Goal: Register for event/course

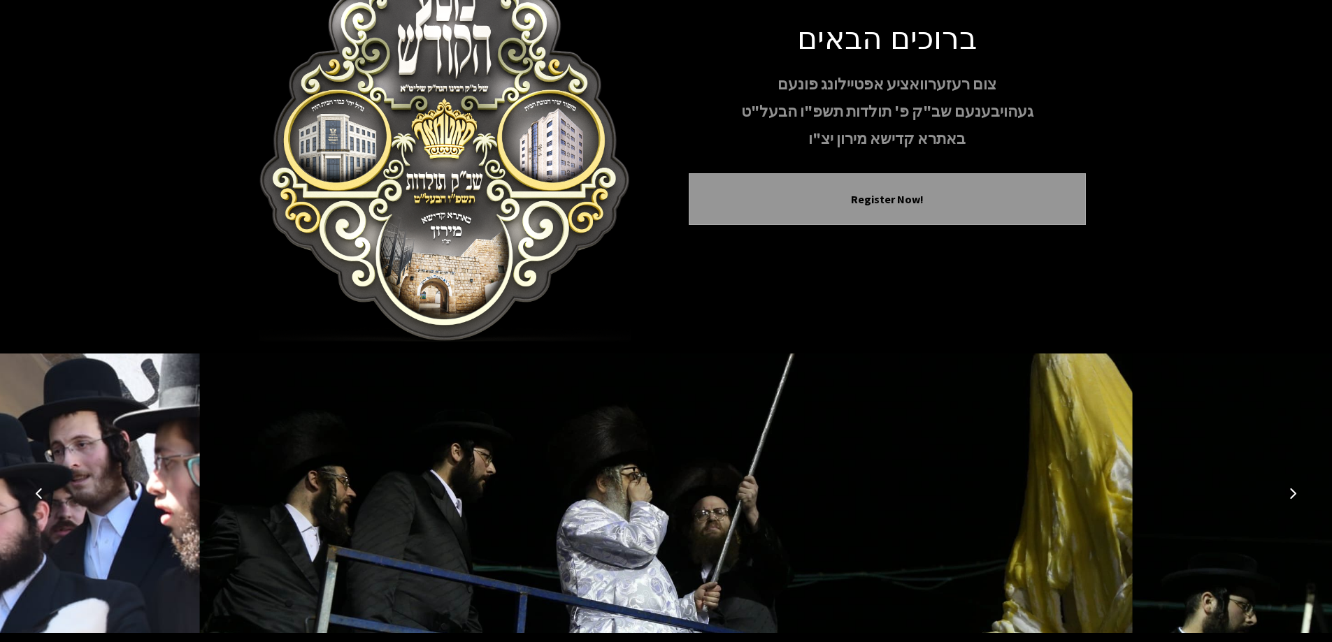
scroll to position [138, 0]
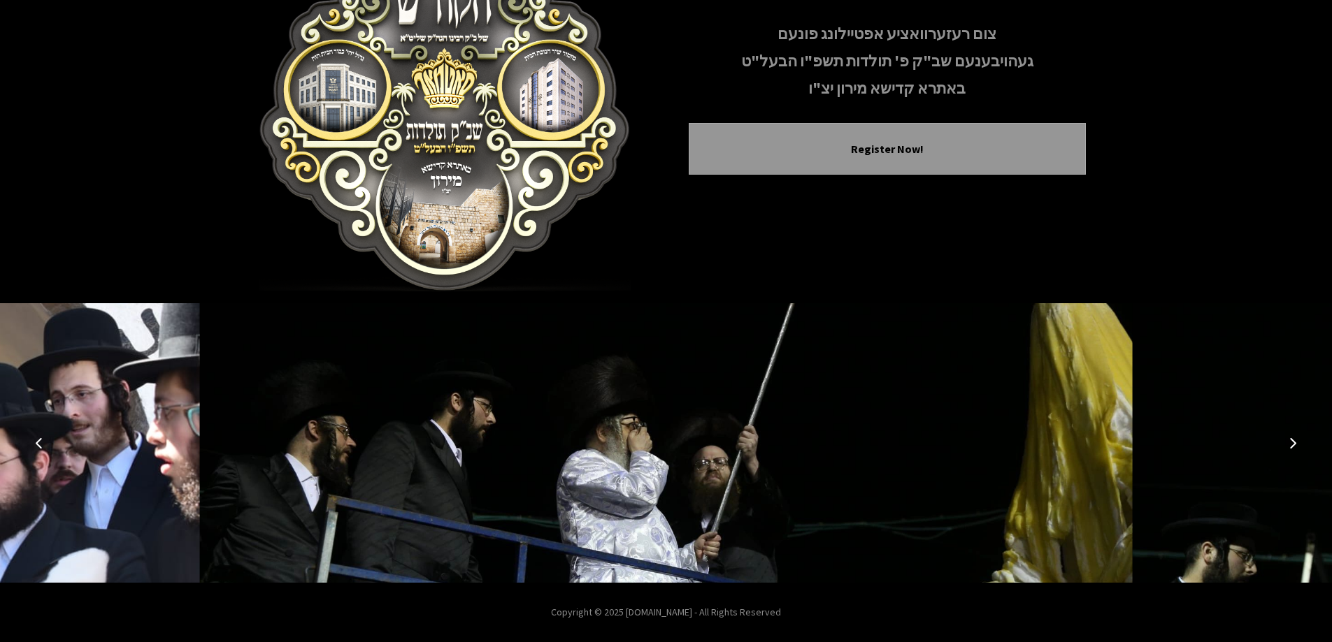
click at [659, 456] on img at bounding box center [666, 443] width 933 height 280
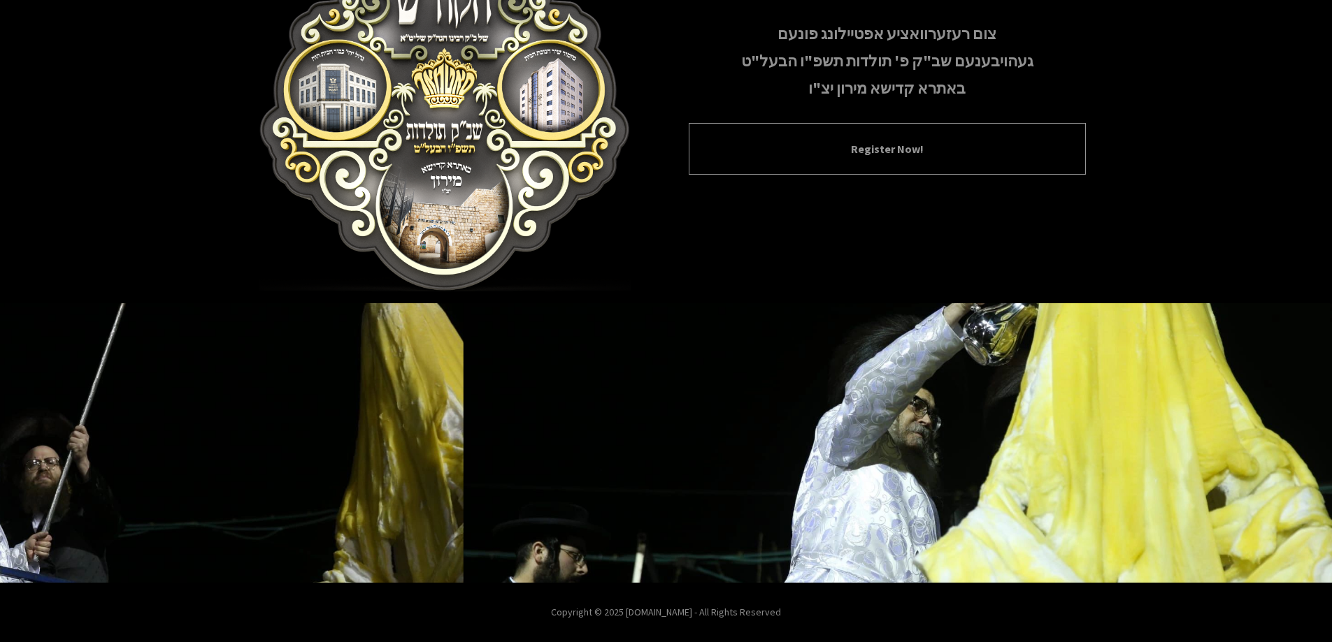
click at [884, 164] on div "Register Now!" at bounding box center [887, 149] width 397 height 52
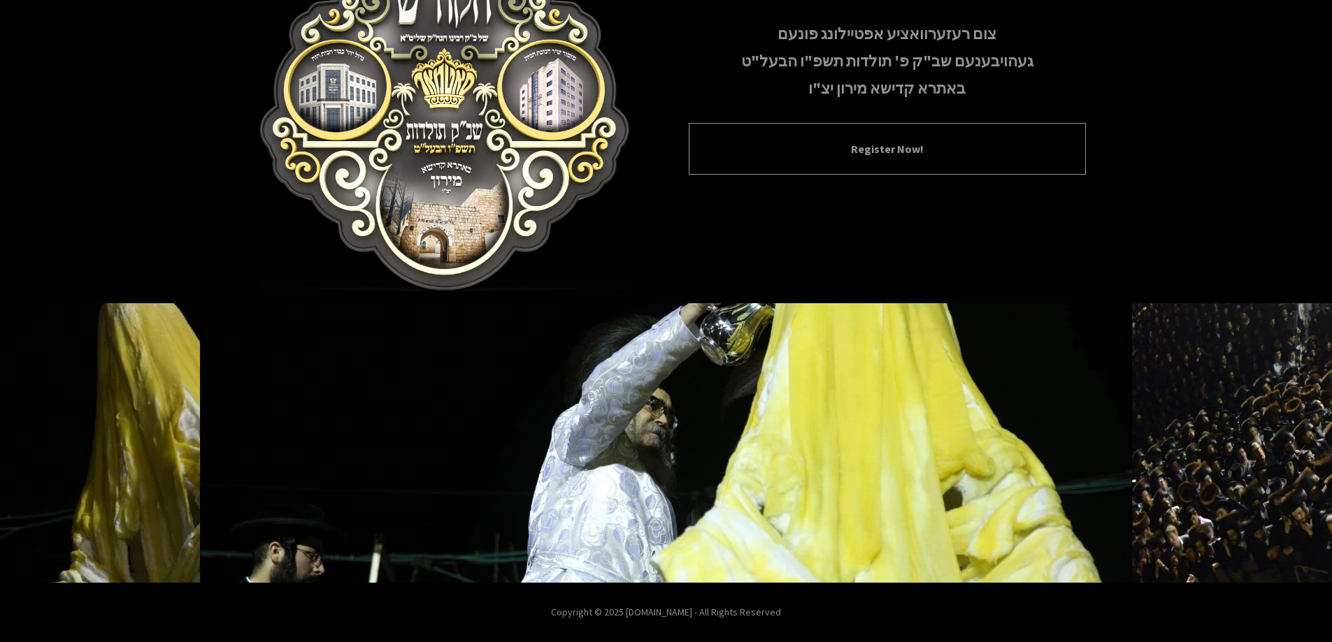
click at [881, 152] on button "Register Now!" at bounding box center [887, 149] width 362 height 17
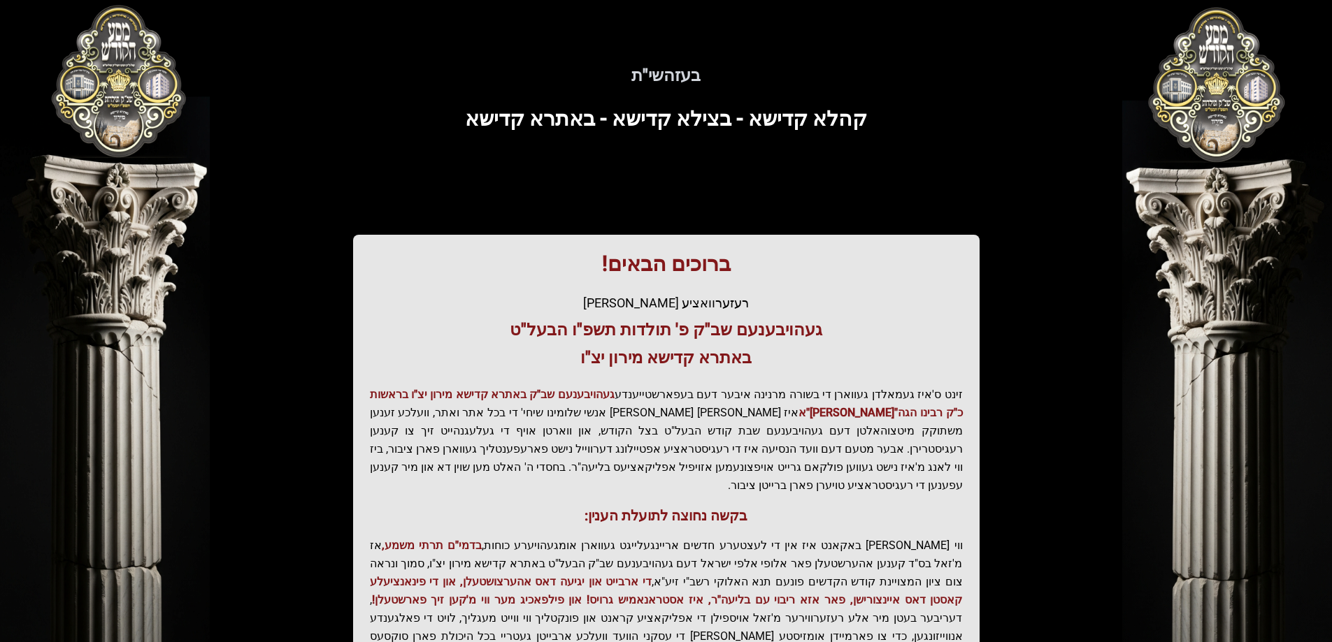
scroll to position [167, 0]
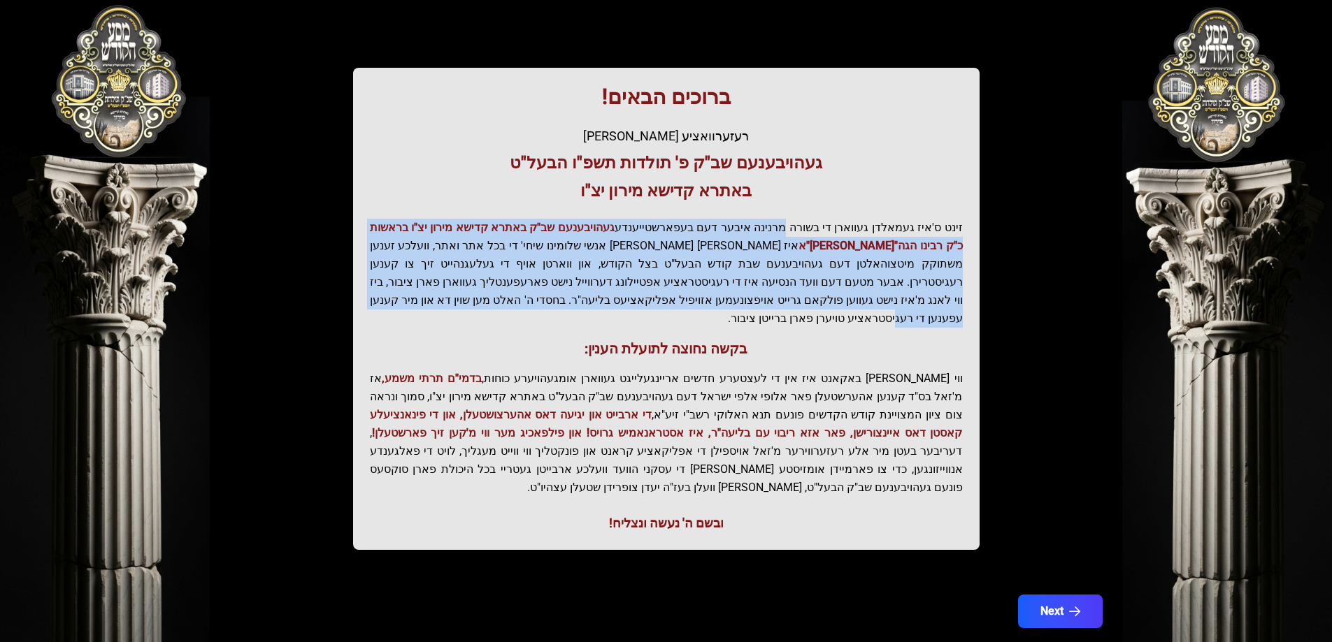
drag, startPoint x: 791, startPoint y: 224, endPoint x: 622, endPoint y: 303, distance: 187.0
click at [622, 304] on p "זינט ס'איז געמאלדן געווארן די בשורה מרנינה איבער דעם בעפארשטייענדע געהויבענעם ש…" at bounding box center [666, 273] width 593 height 109
click at [622, 301] on p "זינט ס'איז געמאלדן געווארן די בשורה מרנינה איבער דעם בעפארשטייענדע געהויבענעם ש…" at bounding box center [666, 273] width 593 height 109
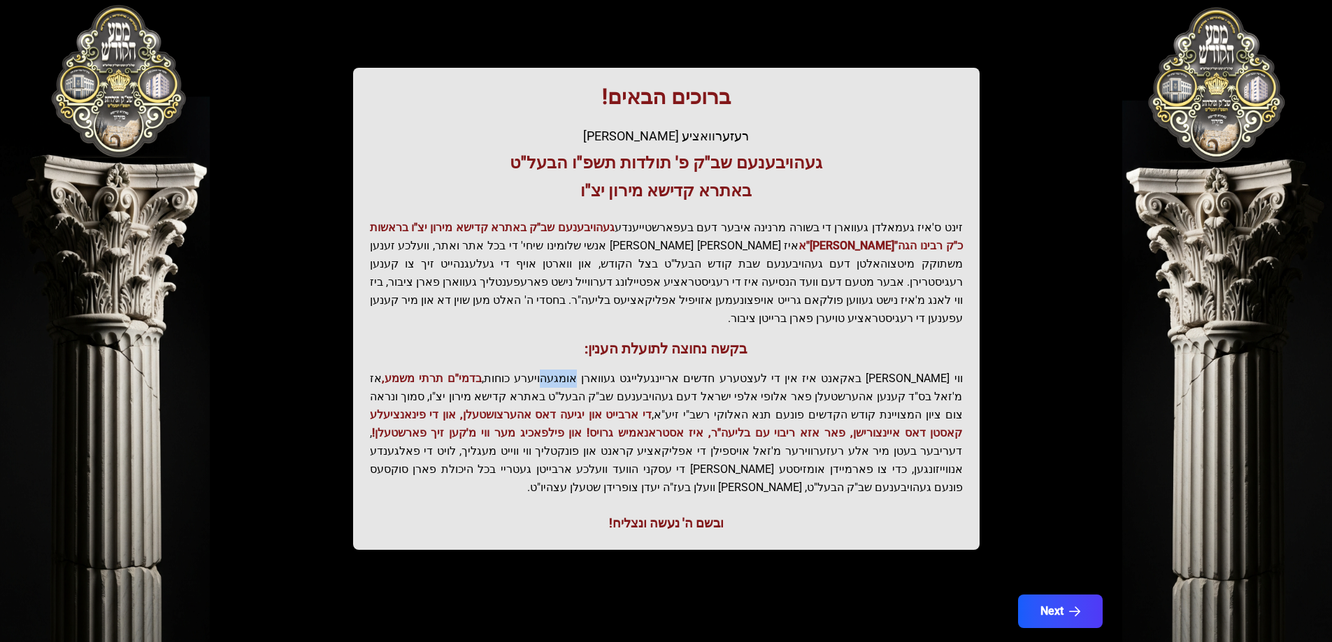
click at [746, 340] on div "ברוכים הבאים! רעזערוואציע אפטיילונג פונעם געהויבענעם שב"ק פ' תולדות תשפ"ו הבעל"…" at bounding box center [666, 309] width 626 height 482
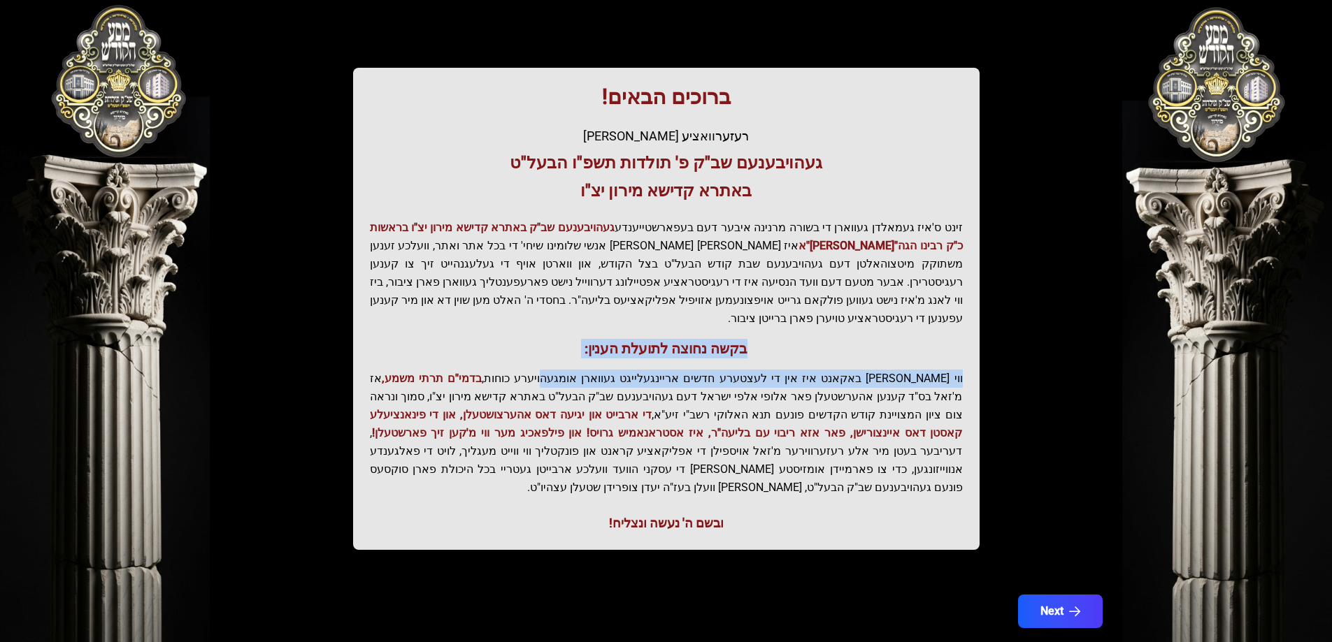
click at [776, 340] on h3 "בקשה נחוצה לתועלת הענין:" at bounding box center [666, 349] width 593 height 20
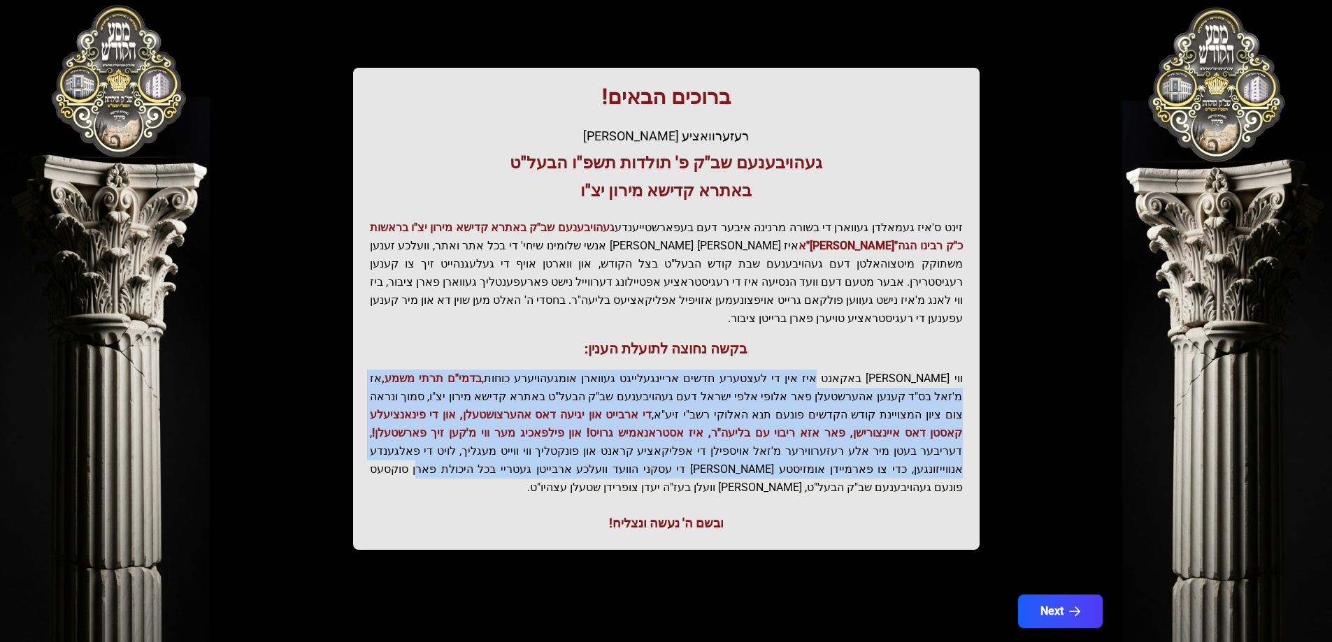
drag, startPoint x: 852, startPoint y: 367, endPoint x: 785, endPoint y: 454, distance: 109.6
click at [786, 453] on p "ווי שוין ברייט באקאנט איז אין די לעצטערע חדשים אריינגעלייגט געווארן אומגעהויערע…" at bounding box center [666, 433] width 593 height 127
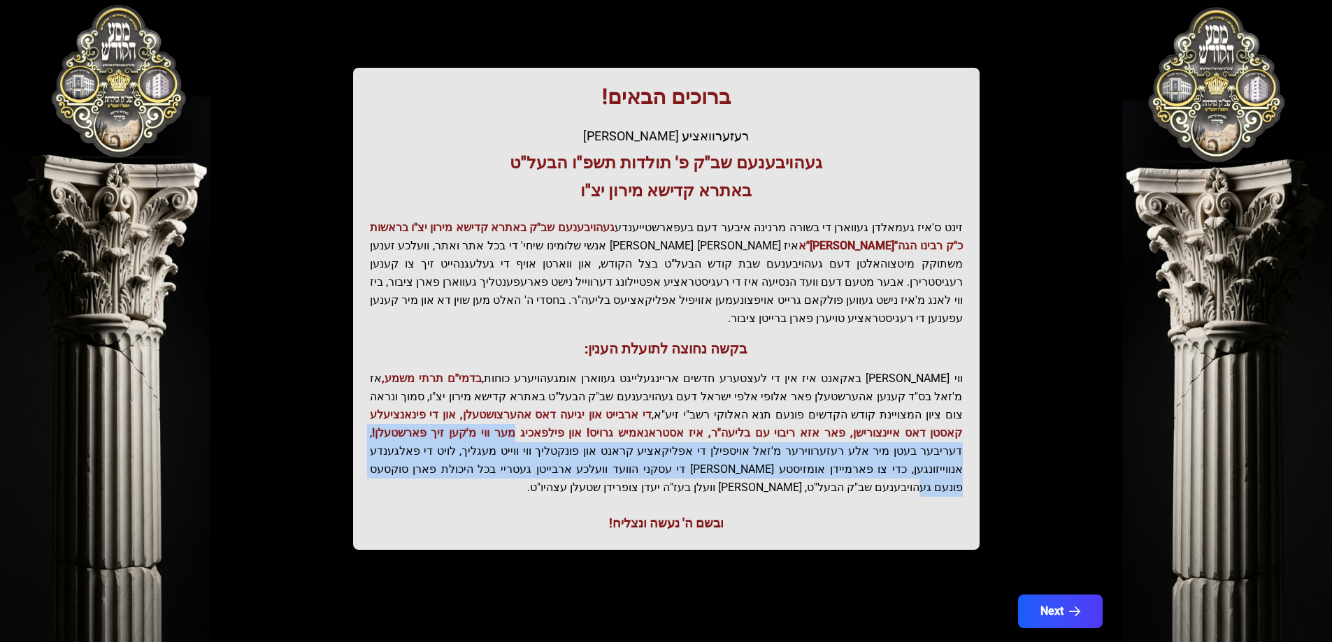
drag, startPoint x: 743, startPoint y: 419, endPoint x: 805, endPoint y: 394, distance: 67.1
click at [805, 394] on p "ווי שוין ברייט באקאנט איז אין די לעצטערע חדשים אריינגעלייגט געווארן אומגעהויערע…" at bounding box center [666, 433] width 593 height 127
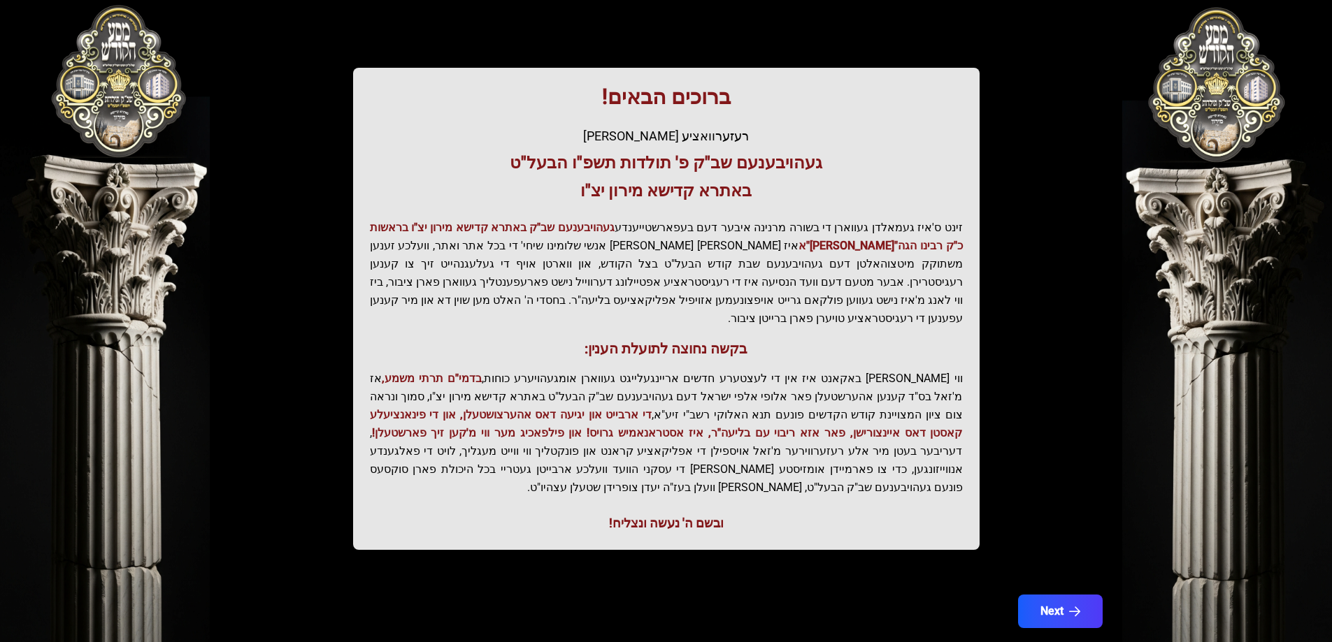
click at [842, 387] on p "ווי שוין ברייט באקאנט איז אין די לעצטערע חדשים אריינגעלייגט געווארן אומגעהויערע…" at bounding box center [666, 433] width 593 height 127
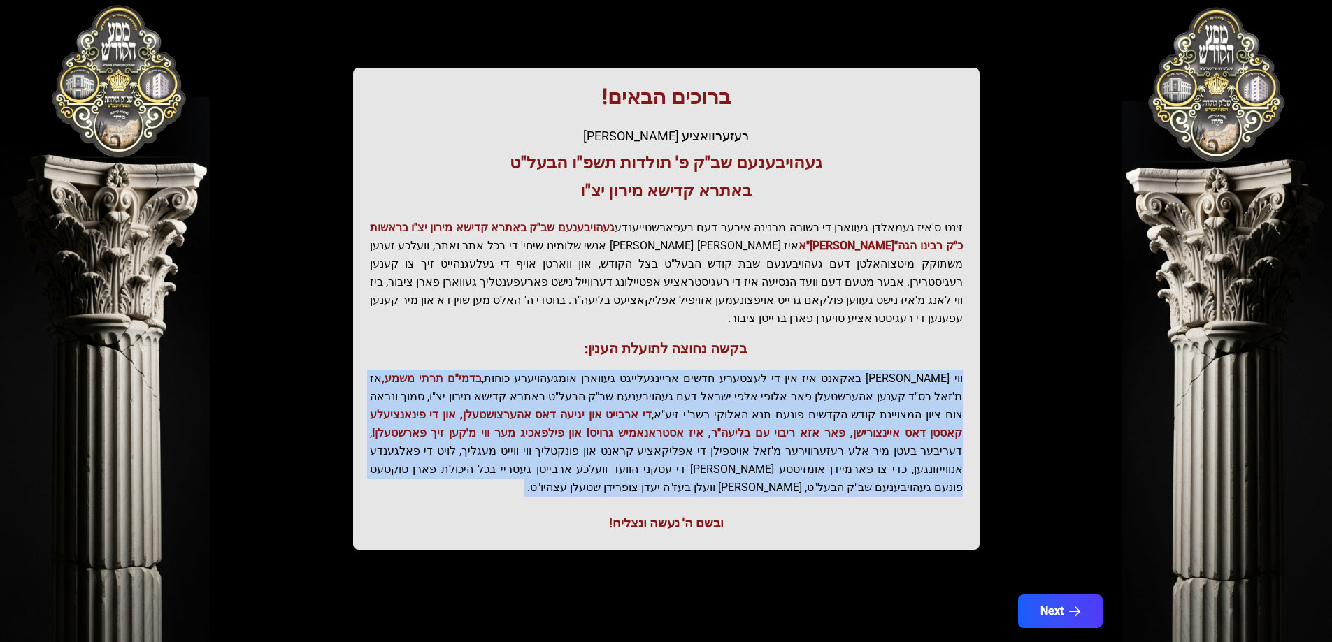
click at [842, 387] on p "ווי שוין ברייט באקאנט איז אין די לעצטערע חדשים אריינגעלייגט געווארן אומגעהויערע…" at bounding box center [666, 433] width 593 height 127
click at [797, 409] on span "די ארבייט און יגיעה דאס אהערצושטעלן, און די פינאנציעלע קאסטן דאס איינצורישן, פא…" at bounding box center [666, 423] width 593 height 31
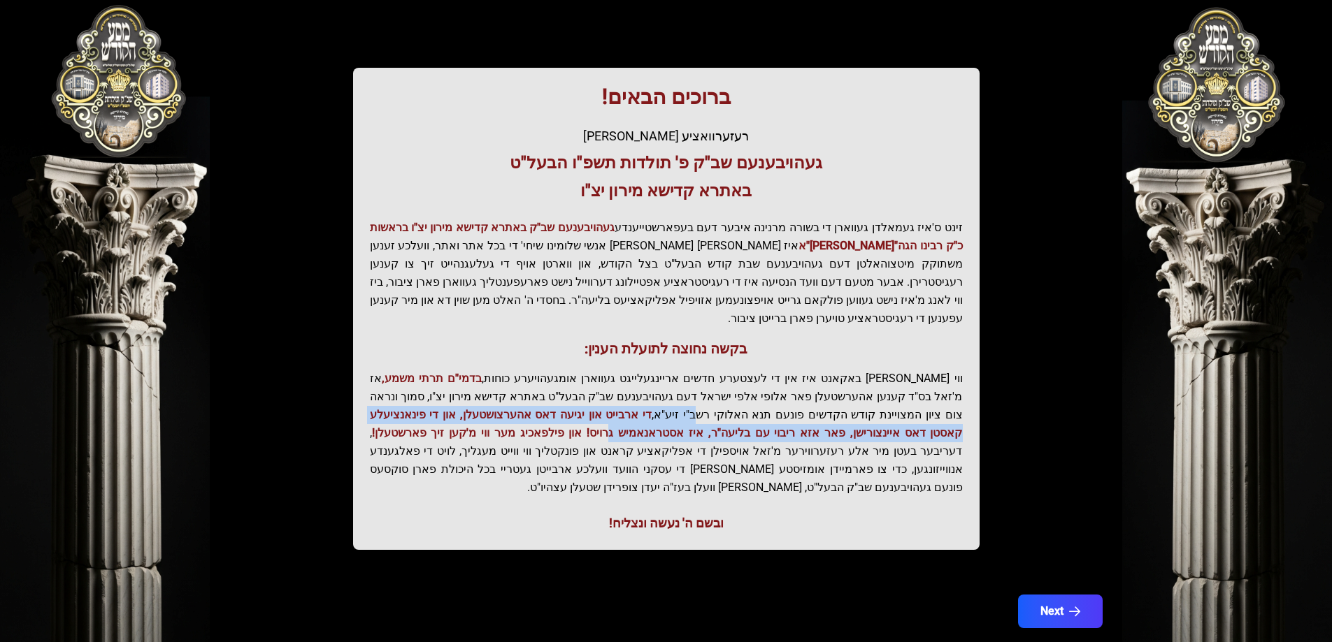
drag, startPoint x: 860, startPoint y: 397, endPoint x: 807, endPoint y: 438, distance: 66.3
click at [811, 436] on p "ווי שוין ברייט באקאנט איז אין די לעצטערע חדשים אריינגעלייגט געווארן אומגעהויערע…" at bounding box center [666, 433] width 593 height 127
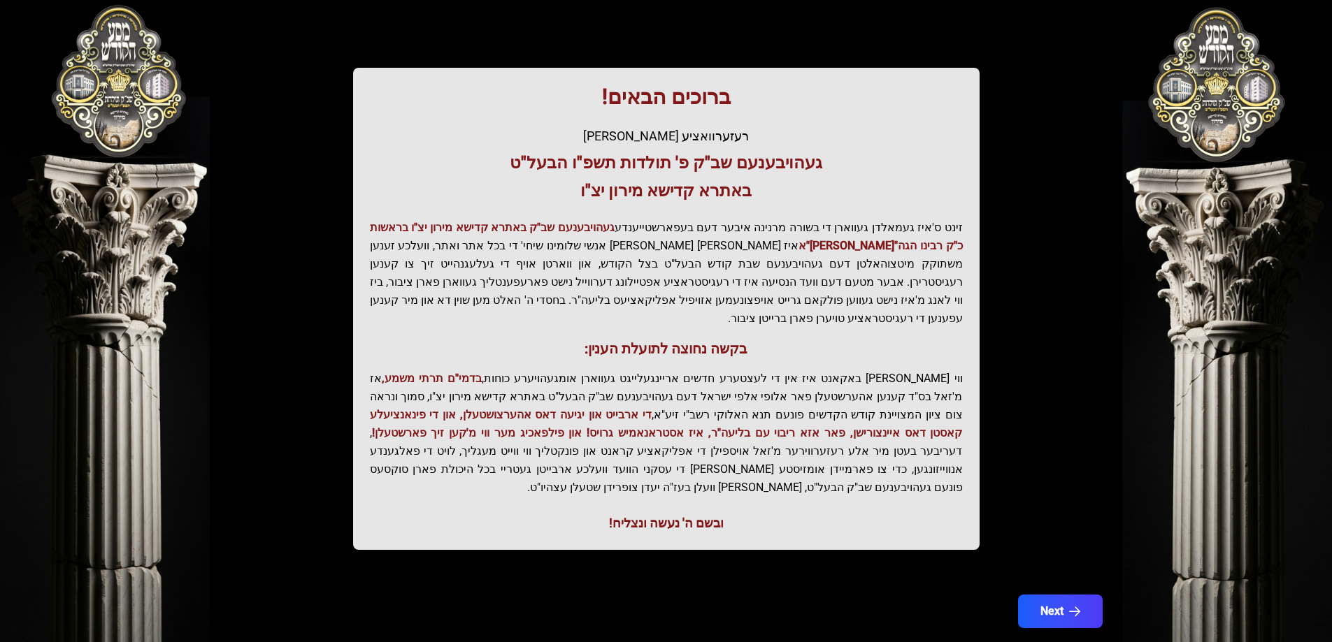
click at [807, 438] on p "ווי שוין ברייט באקאנט איז אין די לעצטערע חדשים אריינגעלייגט געווארן אומגעהויערע…" at bounding box center [666, 433] width 593 height 127
drag, startPoint x: 808, startPoint y: 426, endPoint x: 863, endPoint y: 416, distance: 55.4
click at [834, 420] on p "ווי שוין ברייט באקאנט איז אין די לעצטערע חדשים אריינגעלייגט געווארן אומגעהויערע…" at bounding box center [666, 433] width 593 height 127
click at [863, 416] on span "די ארבייט און יגיעה דאס אהערצושטעלן, און די פינאנציעלע קאסטן דאס איינצורישן, פא…" at bounding box center [666, 423] width 593 height 31
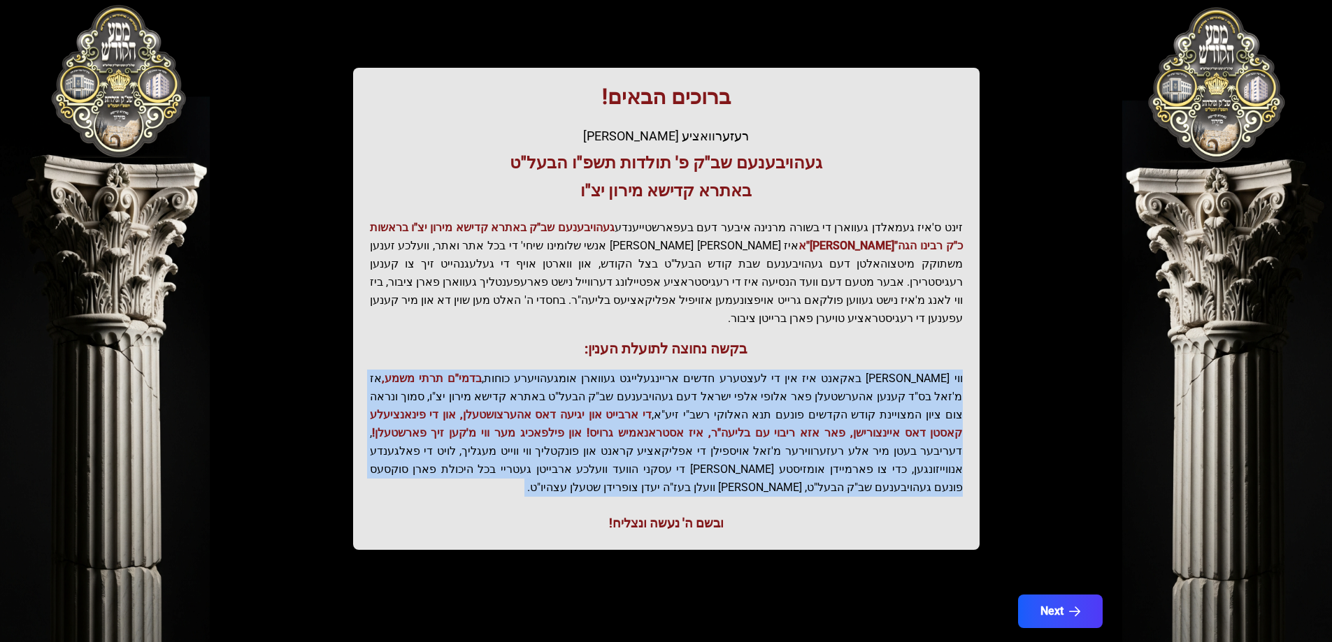
click at [863, 416] on span "די ארבייט און יגיעה דאס אהערצושטעלן, און די פינאנציעלע קאסטן דאס איינצורישן, פא…" at bounding box center [666, 423] width 593 height 31
click at [1089, 594] on button "Next" at bounding box center [1059, 611] width 89 height 35
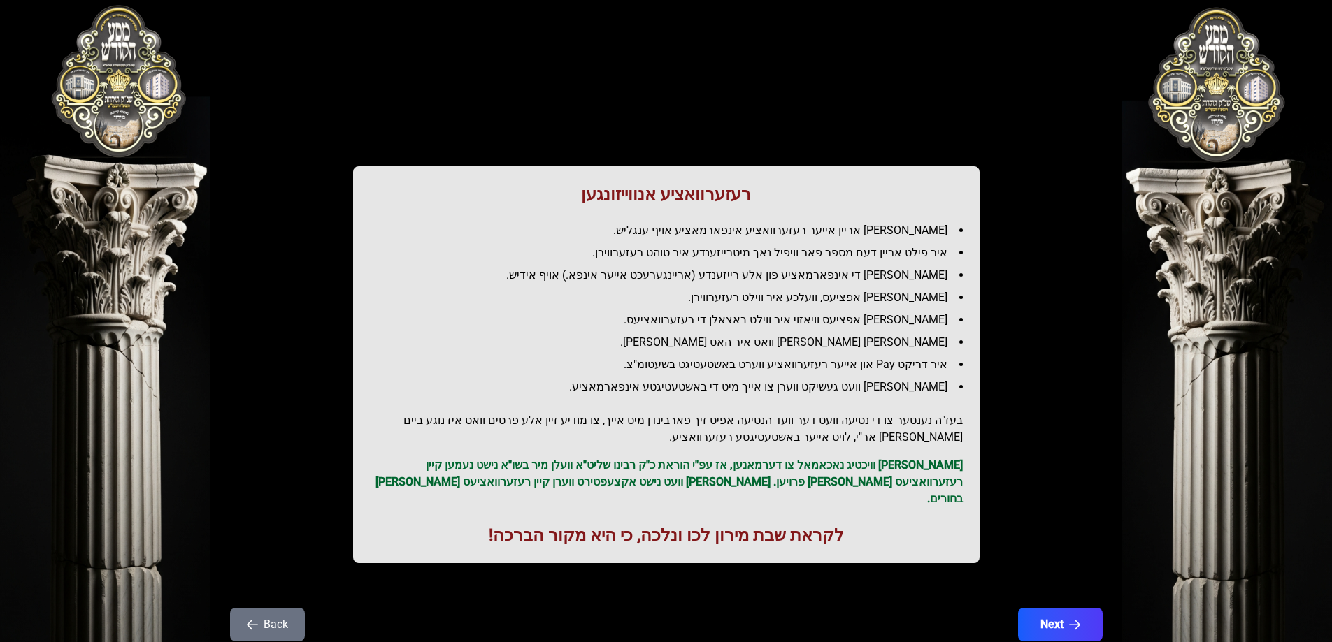
scroll to position [0, 0]
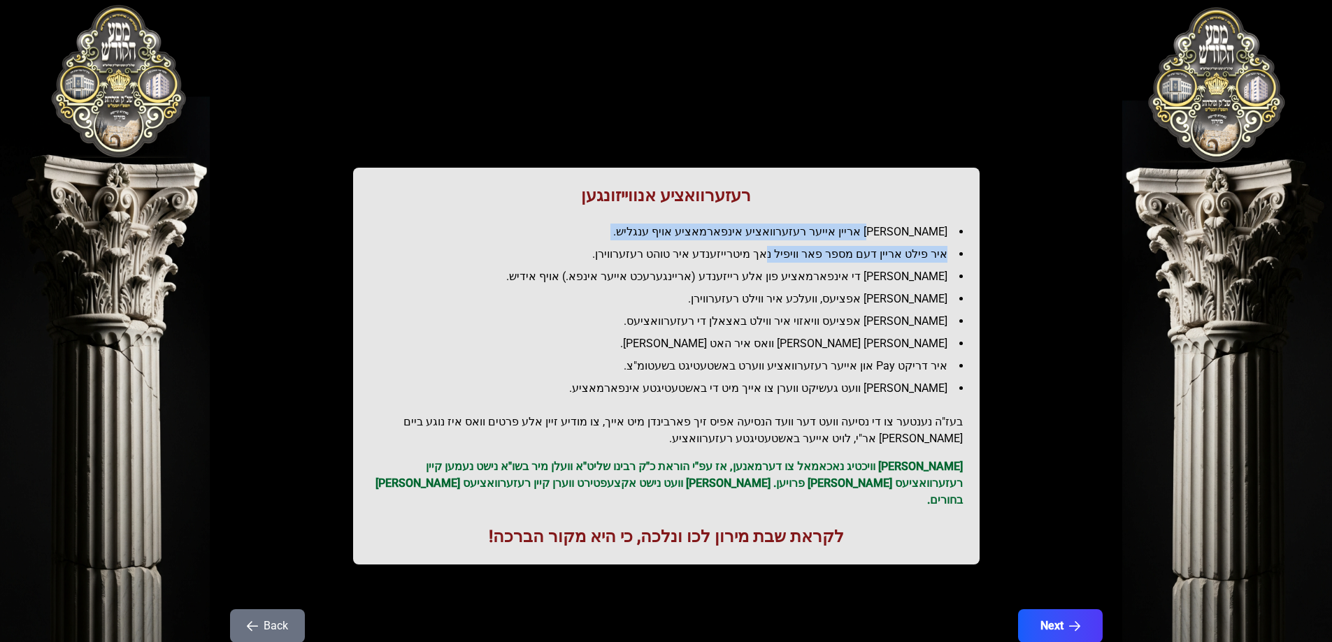
drag, startPoint x: 895, startPoint y: 233, endPoint x: 783, endPoint y: 252, distance: 113.4
click at [783, 252] on ul "[PERSON_NAME] אריין אייער רעזערוואציע אינפארמאציע אויף ענגליש. איר פילט אריין ד…" at bounding box center [666, 310] width 593 height 173
click at [783, 252] on li "איר פילט אריין דעם מספר פאר וויפיל נאך מיטרייזענדע איר טוהט רעזערווירן." at bounding box center [672, 254] width 582 height 17
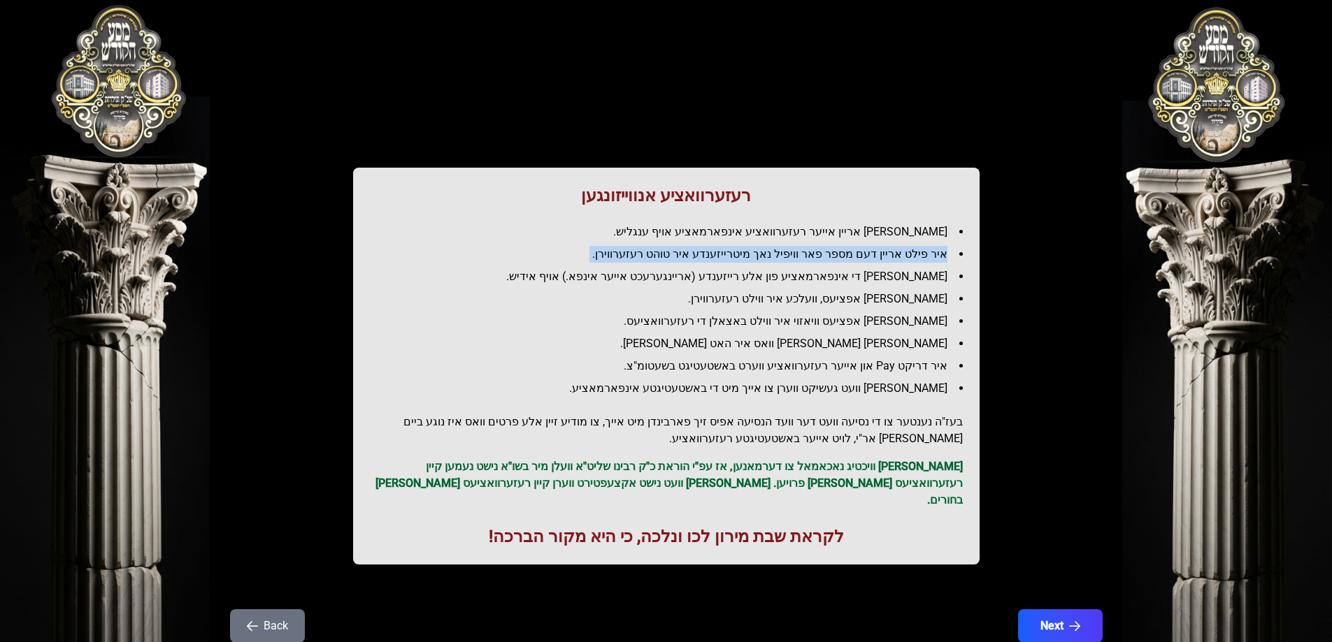
click at [827, 243] on ul "[PERSON_NAME] אריין אייער רעזערוואציע אינפארמאציע אויף ענגליש. איר פילט אריין ד…" at bounding box center [666, 310] width 593 height 173
drag, startPoint x: 833, startPoint y: 266, endPoint x: 754, endPoint y: 258, distance: 78.7
click at [777, 269] on ul "[PERSON_NAME] אריין אייער רעזערוואציע אינפארמאציע אויף ענגליש. איר פילט אריין ד…" at bounding box center [666, 310] width 593 height 173
click at [754, 258] on li "איר פילט אריין דעם מספר פאר וויפיל נאך מיטרייזענדע איר טוהט רעזערווירן." at bounding box center [672, 254] width 582 height 17
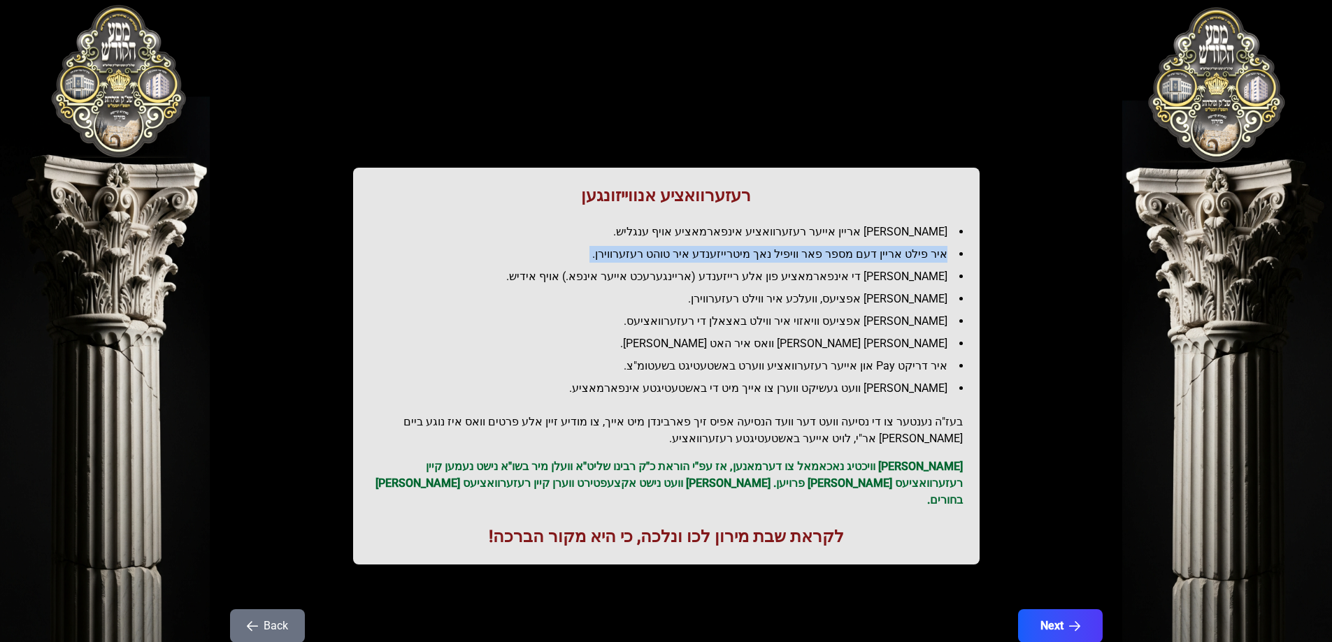
click at [754, 258] on li "איר פילט אריין דעם מספר פאר וויפיל נאך מיטרייזענדע איר טוהט רעזערווירן." at bounding box center [672, 254] width 582 height 17
drag, startPoint x: 780, startPoint y: 272, endPoint x: 889, endPoint y: 271, distance: 108.4
click at [781, 272] on li "[PERSON_NAME] די אינפארמאציע פון אלע רייזענדע (אריינגערעכט אייער אינפא.) אויף א…" at bounding box center [672, 276] width 582 height 17
drag, startPoint x: 909, startPoint y: 271, endPoint x: 784, endPoint y: 259, distance: 125.6
click at [869, 272] on li "[PERSON_NAME] די אינפארמאציע פון אלע רייזענדע (אריינגערעכט אייער אינפא.) אויף א…" at bounding box center [672, 276] width 582 height 17
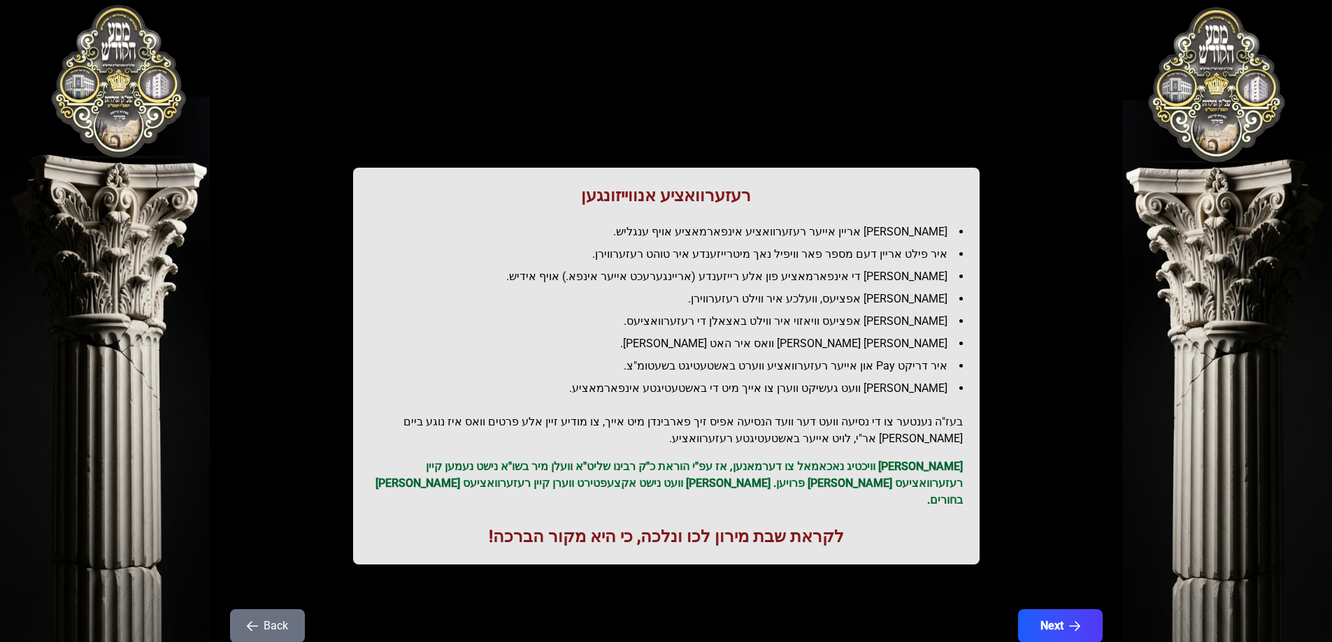
click at [763, 275] on li "[PERSON_NAME] די אינפארמאציע פון אלע רייזענדע (אריינגערעכט אייער אינפא.) אויף א…" at bounding box center [672, 276] width 582 height 17
drag, startPoint x: 814, startPoint y: 289, endPoint x: 906, endPoint y: 308, distance: 94.0
click at [815, 289] on ul "[PERSON_NAME] אריין אייער רעזערוואציע אינפארמאציע אויף ענגליש. איר פילט אריין ד…" at bounding box center [666, 310] width 593 height 173
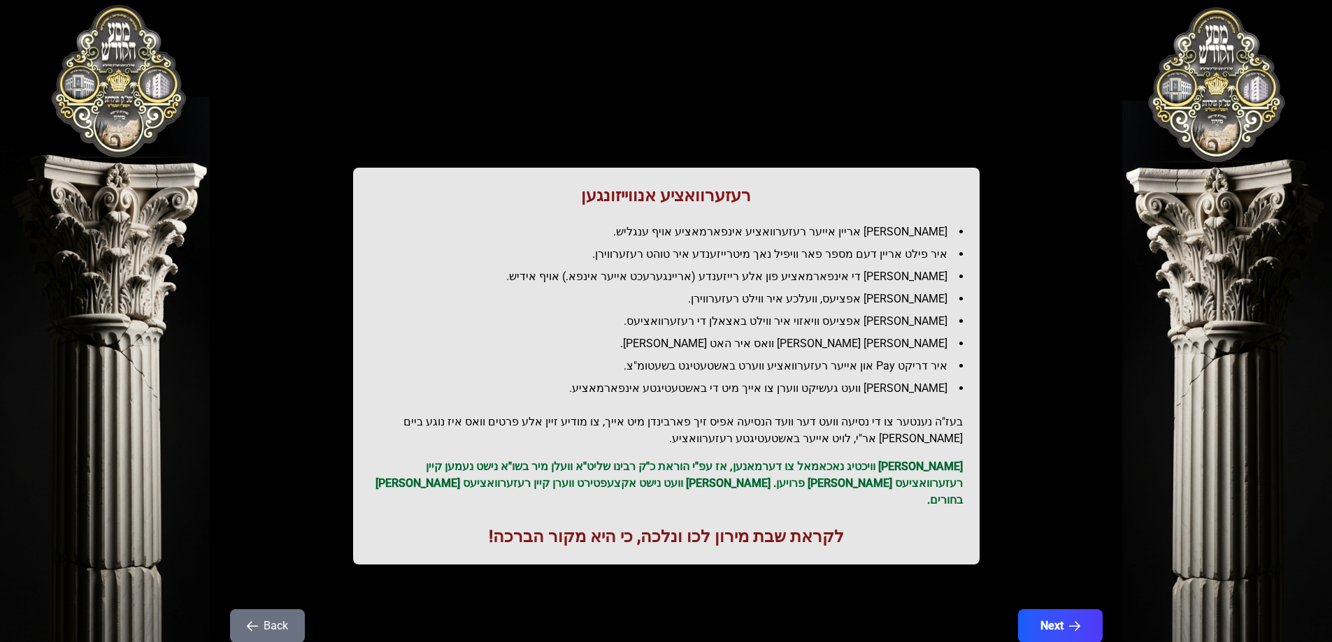
drag, startPoint x: 905, startPoint y: 307, endPoint x: 863, endPoint y: 316, distance: 42.9
click at [884, 312] on ul "[PERSON_NAME] אריין אייער רעזערוואציע אינפארמאציע אויף ענגליש. איר פילט אריין ד…" at bounding box center [666, 310] width 593 height 173
click at [814, 301] on li "[PERSON_NAME] אפציעס, וועלכע איר ווילט רעזערווירן." at bounding box center [672, 299] width 582 height 17
click at [814, 302] on li "[PERSON_NAME] אפציעס, וועלכע איר ווילט רעזערווירן." at bounding box center [672, 299] width 582 height 17
drag, startPoint x: 816, startPoint y: 302, endPoint x: 842, endPoint y: 319, distance: 31.2
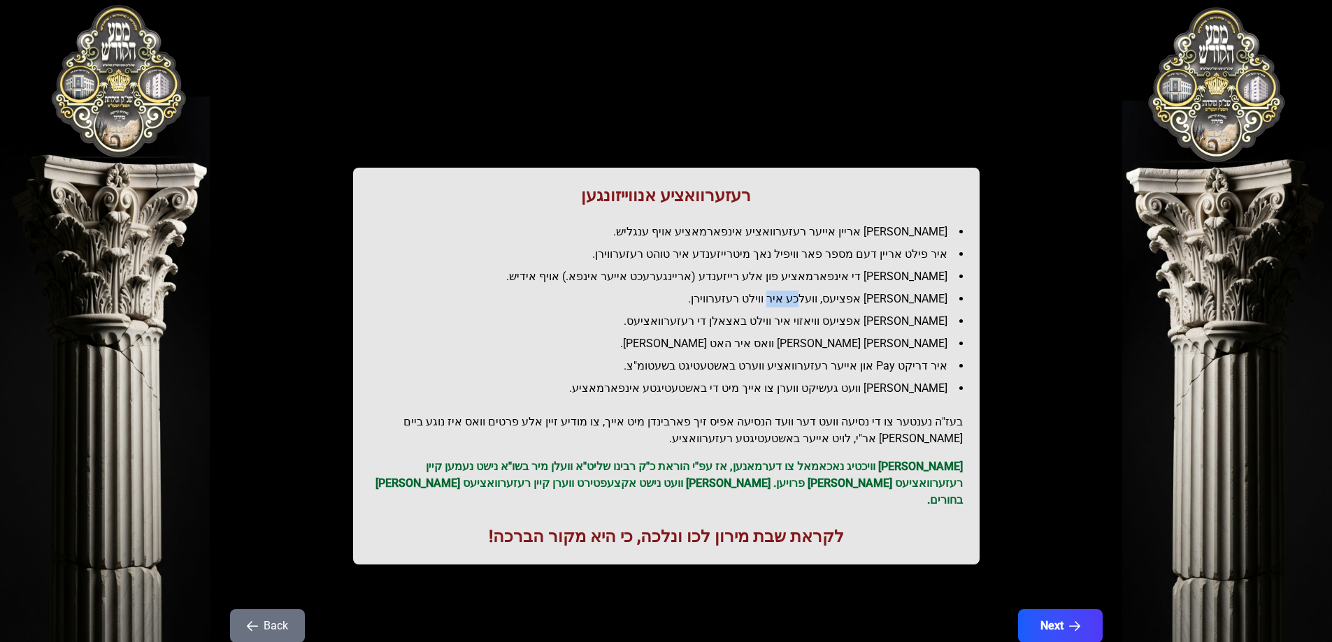
click at [817, 302] on li "[PERSON_NAME] אפציעס, וועלכע איר ווילט רעזערווירן." at bounding box center [672, 299] width 582 height 17
click at [865, 333] on ul "[PERSON_NAME] אריין אייער רעזערוואציע אינפארמאציע אויף ענגליש. איר פילט אריין ד…" at bounding box center [666, 310] width 593 height 173
drag, startPoint x: 912, startPoint y: 327, endPoint x: 838, endPoint y: 324, distance: 73.5
click at [844, 326] on li "[PERSON_NAME] אפציעס וויאזוי איר ווילט באצאלן די רעזערוואציעס." at bounding box center [672, 321] width 582 height 17
click at [817, 310] on ul "[PERSON_NAME] אריין אייער רעזערוואציע אינפארמאציע אויף ענגליש. איר פילט אריין ד…" at bounding box center [666, 310] width 593 height 173
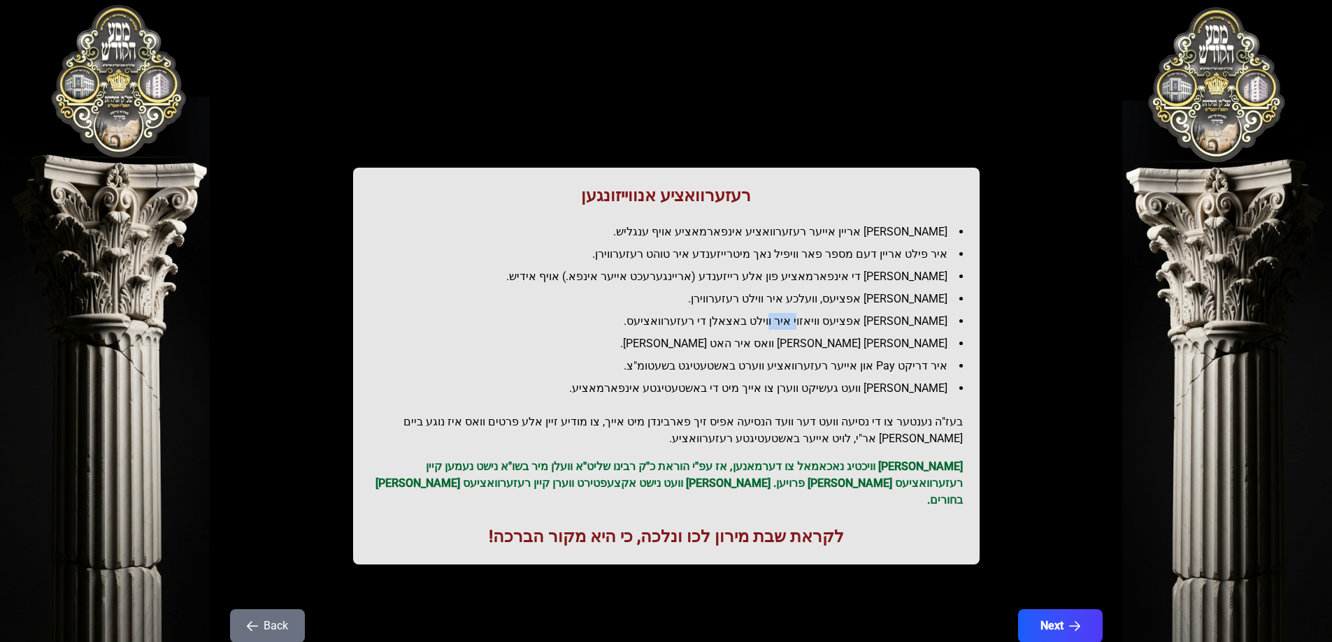
click at [817, 310] on ul "[PERSON_NAME] אריין אייער רעזערוואציע אינפארמאציע אויף ענגליש. איר פילט אריין ד…" at bounding box center [666, 310] width 593 height 173
click at [865, 336] on li "[PERSON_NAME] [PERSON_NAME] וואס איר האט [PERSON_NAME]." at bounding box center [672, 344] width 582 height 17
drag, startPoint x: 877, startPoint y: 326, endPoint x: 745, endPoint y: 320, distance: 131.6
click at [830, 340] on ul "[PERSON_NAME] אריין אייער רעזערוואציע אינפארמאציע אויף ענגליש. איר פילט אריין ד…" at bounding box center [666, 310] width 593 height 173
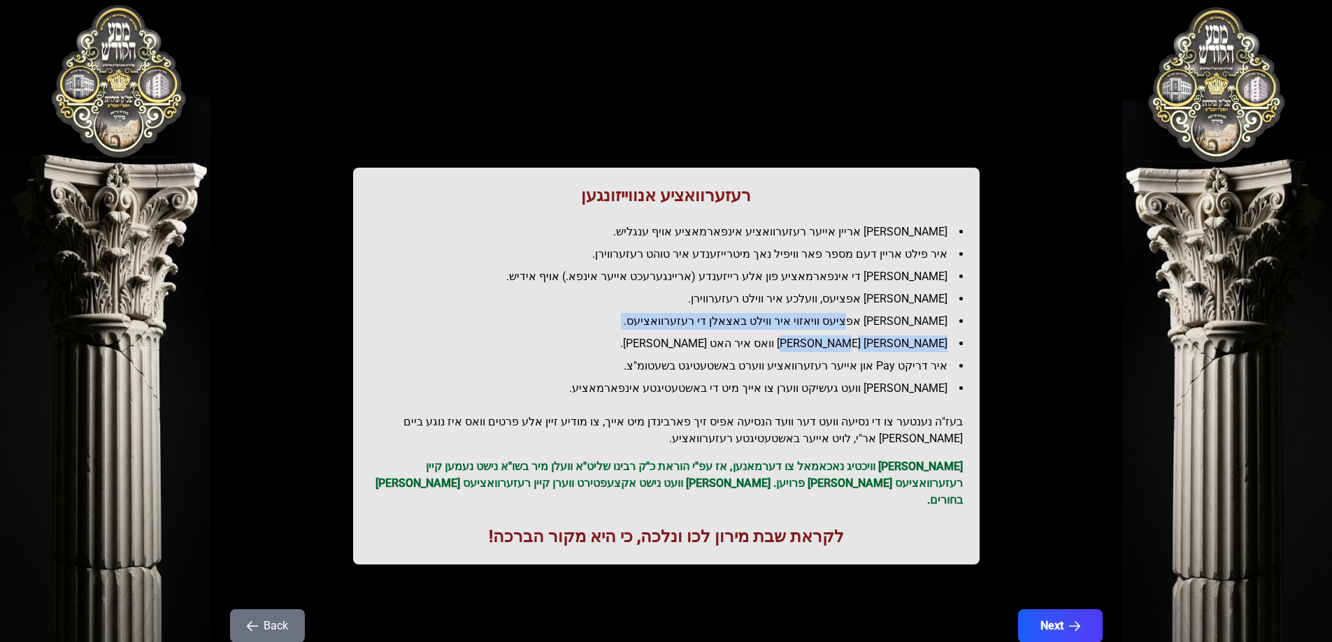
click at [747, 318] on li "[PERSON_NAME] אפציעס וויאזוי איר ווילט באצאלן די רעזערוואציעס." at bounding box center [672, 321] width 582 height 17
drag, startPoint x: 747, startPoint y: 318, endPoint x: 810, endPoint y: 343, distance: 67.8
click at [748, 317] on li "[PERSON_NAME] אפציעס וויאזוי איר ווילט באצאלן די רעזערוואציעס." at bounding box center [672, 321] width 582 height 17
click at [875, 377] on ul "[PERSON_NAME] אריין אייער רעזערוואציע אינפארמאציע אויף ענגליש. איר פילט אריין ד…" at bounding box center [666, 310] width 593 height 173
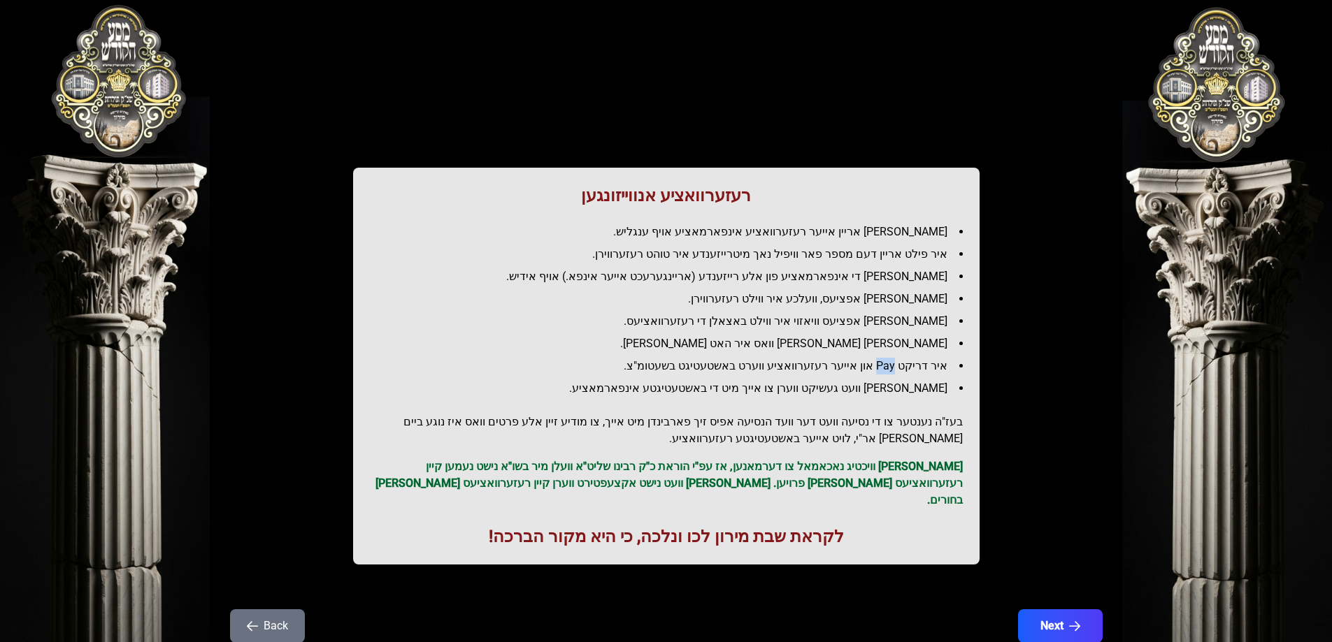
click at [876, 370] on li "איר דריקט Pay און אייער רעזערוואציע ווערט באשטעטיגט בשעטומ"צ." at bounding box center [672, 366] width 582 height 17
click at [873, 371] on li "איר דריקט Pay און אייער רעזערוואציע ווערט באשטעטיגט בשעטומ"צ." at bounding box center [672, 366] width 582 height 17
click at [896, 408] on div "רעזערוואציע אנווייזונגען איר לייגט אריין אייער רעזערוואציע אינפארמאציע אויף ענג…" at bounding box center [666, 366] width 626 height 397
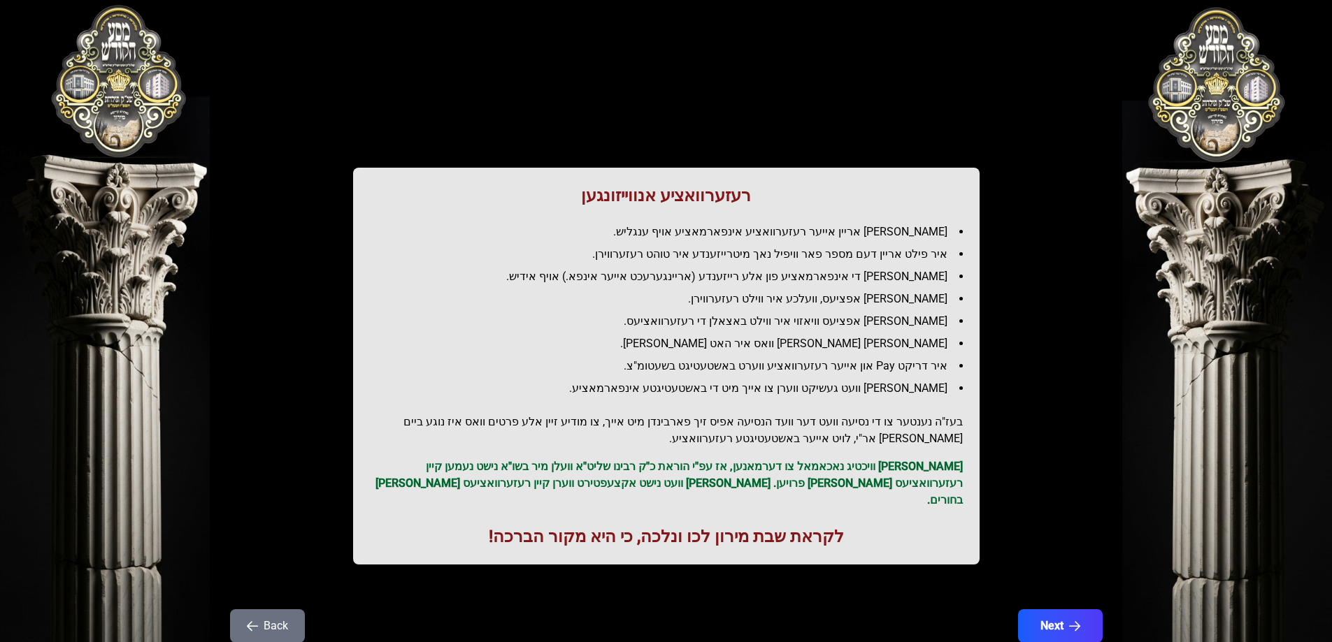
drag, startPoint x: 914, startPoint y: 389, endPoint x: 900, endPoint y: 387, distance: 14.1
click at [906, 389] on li "[PERSON_NAME] וועט געשיקט ווערן צו אייך מיט די באשטעטיגטע אינפארמאציע." at bounding box center [672, 388] width 582 height 17
click at [891, 383] on li "[PERSON_NAME] וועט געשיקט ווערן צו אייך מיט די באשטעטיגטע אינפארמאציע." at bounding box center [672, 388] width 582 height 17
drag, startPoint x: 891, startPoint y: 383, endPoint x: 923, endPoint y: 419, distance: 48.1
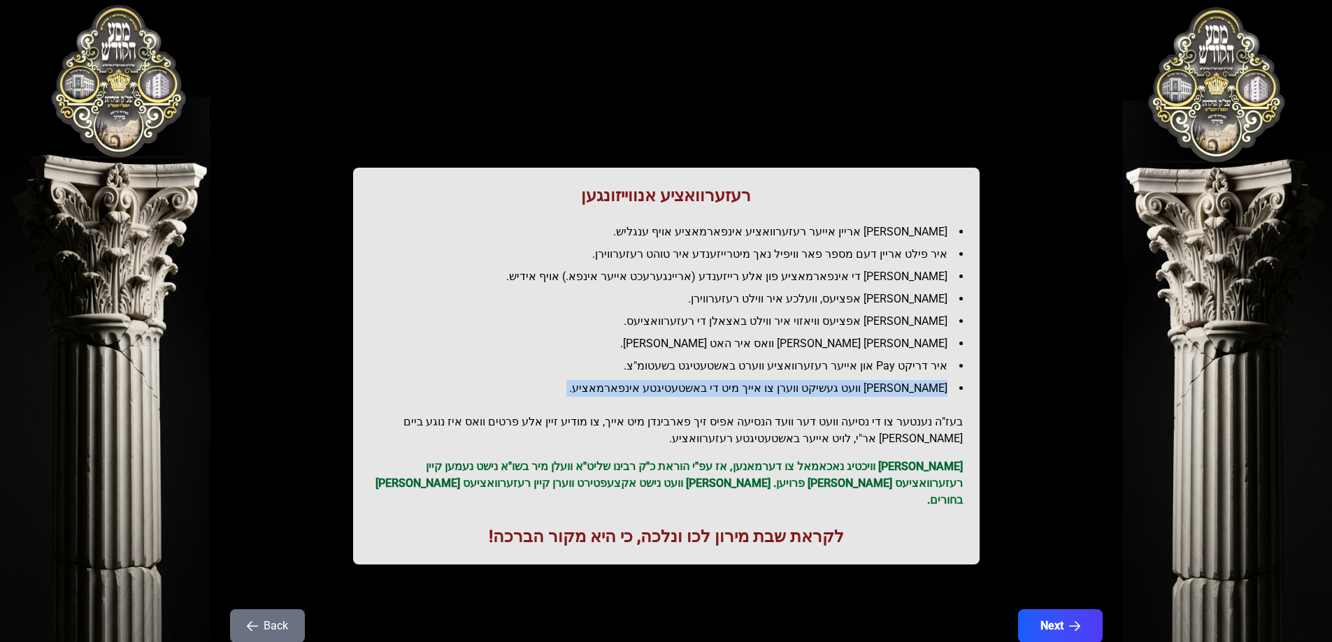
click at [891, 382] on li "[PERSON_NAME] וועט געשיקט ווערן צו אייך מיט די באשטעטיגטע אינפארמאציע." at bounding box center [672, 388] width 582 height 17
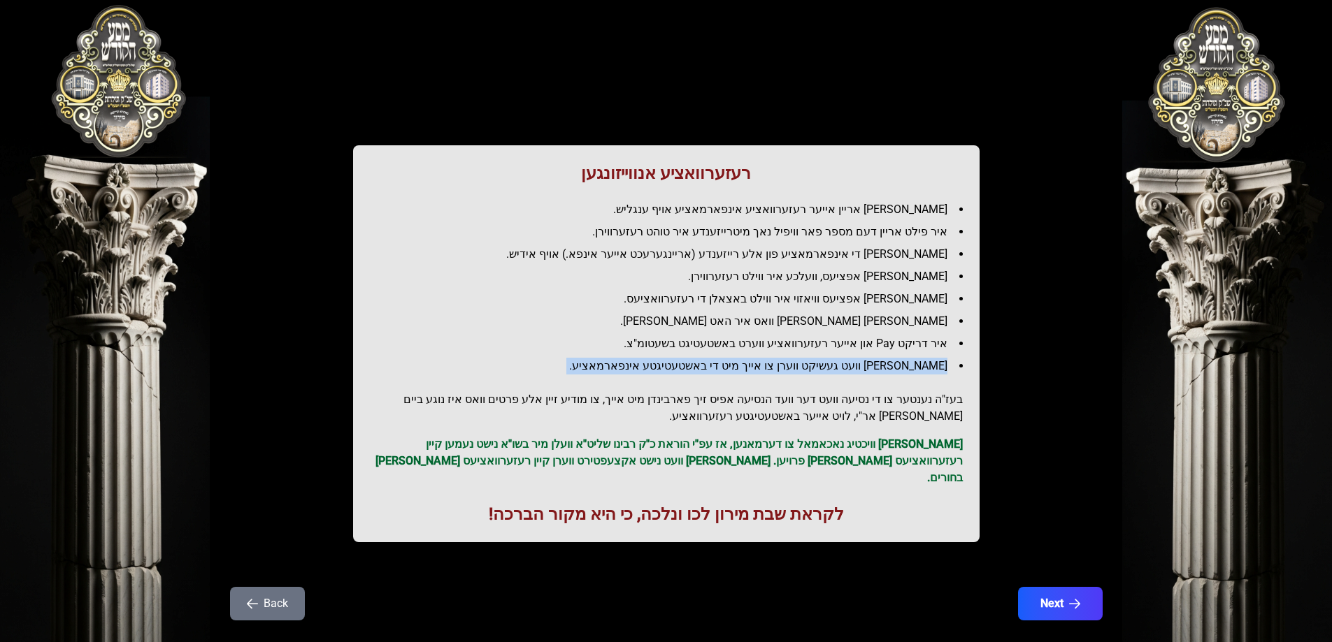
scroll to position [34, 0]
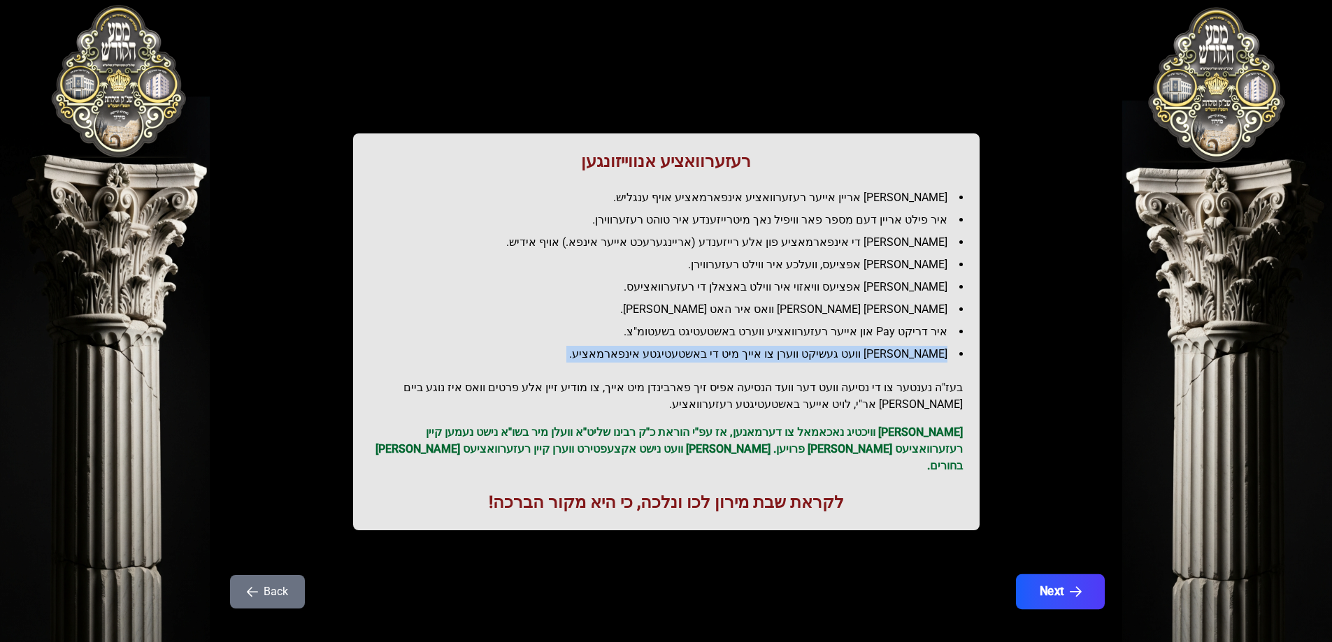
click at [1079, 587] on icon "button" at bounding box center [1075, 593] width 12 height 12
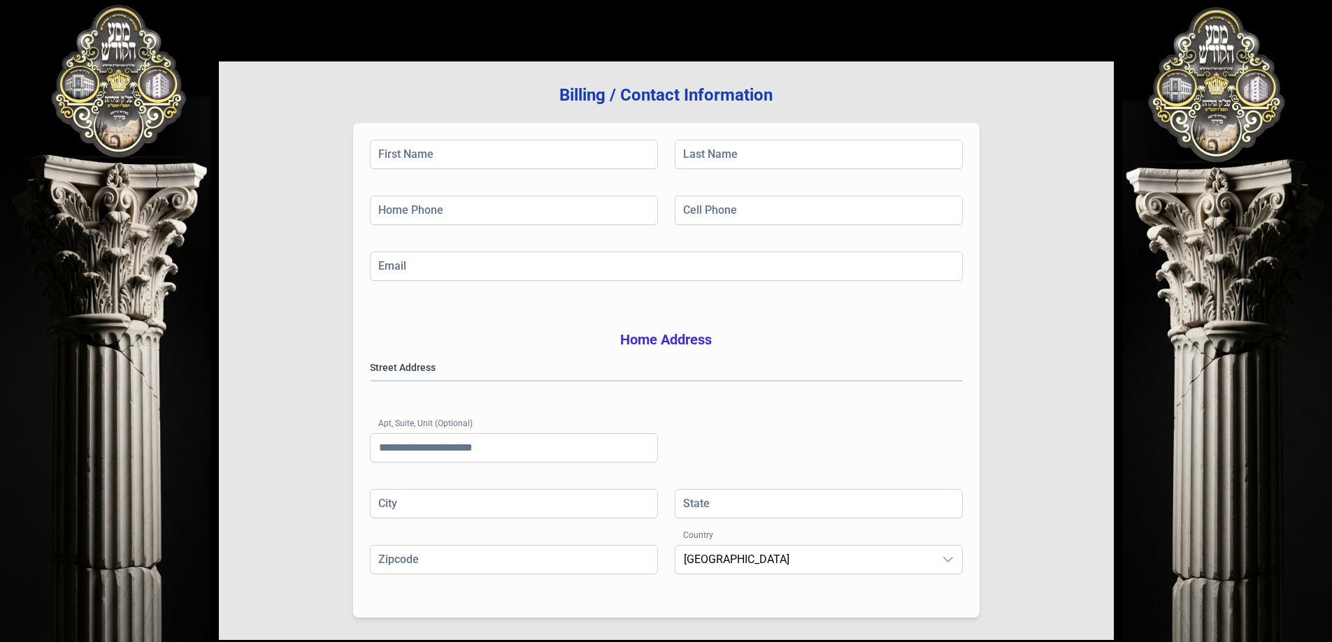
scroll to position [0, 0]
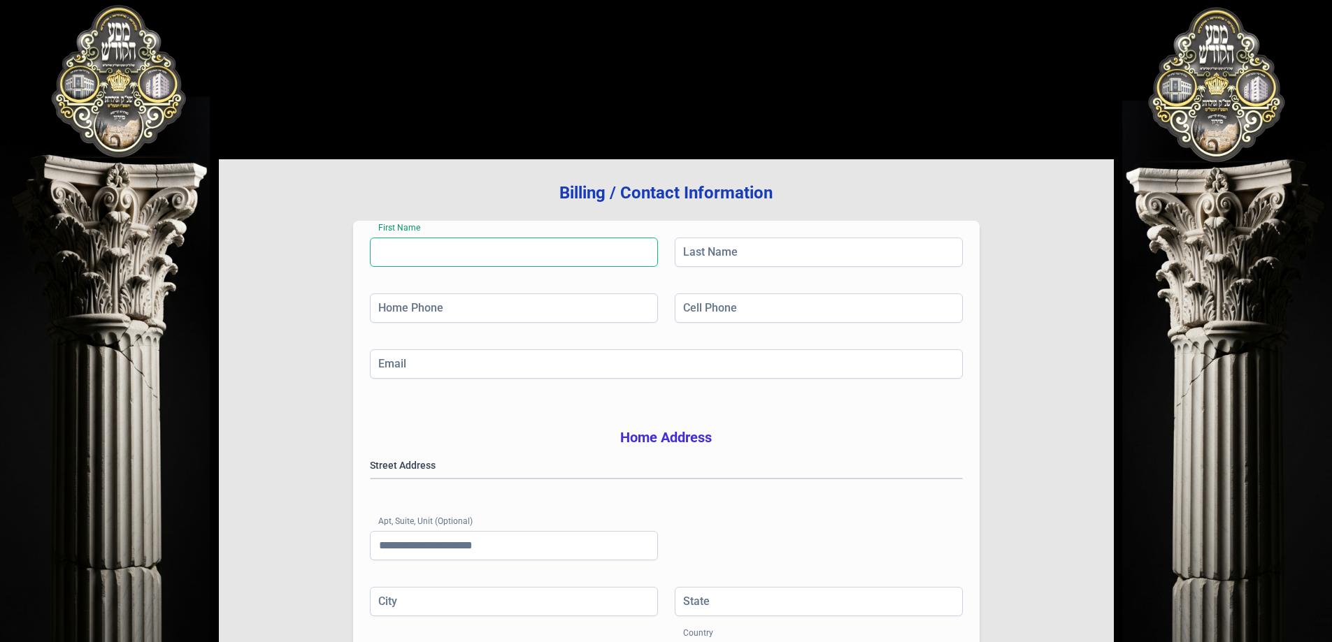
click at [608, 254] on input "First Name" at bounding box center [514, 252] width 288 height 29
type input "******"
type input "*******"
type input "**********"
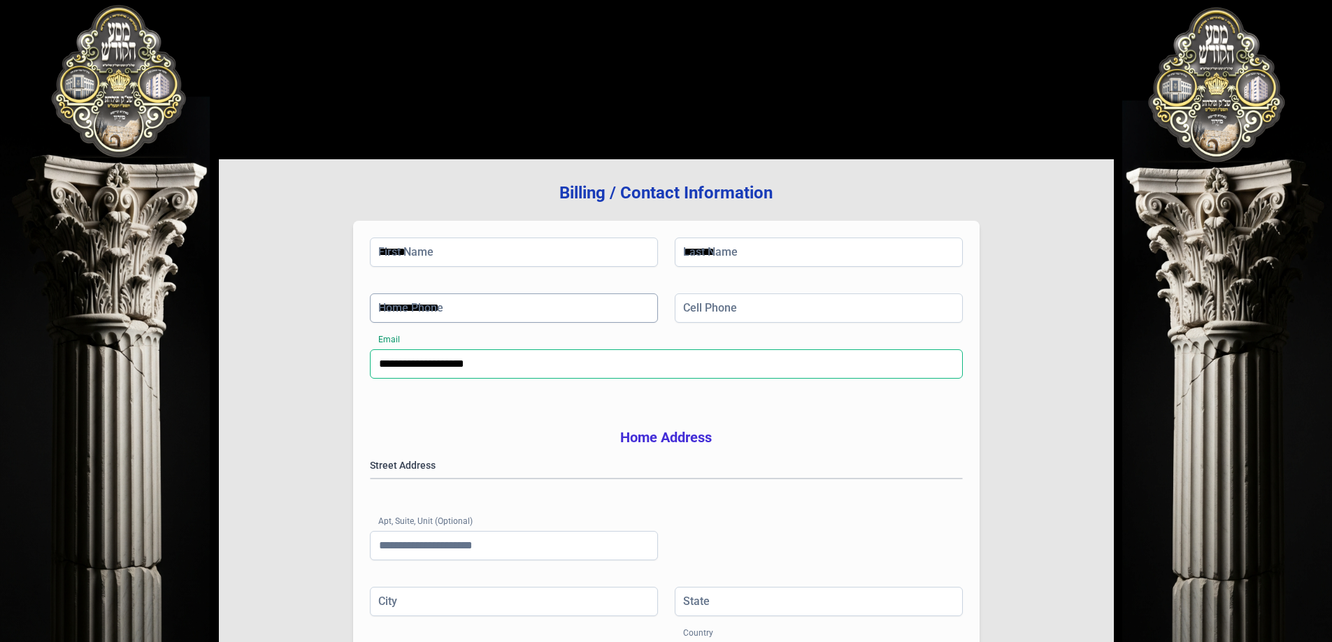
type input "******"
type input "**"
type input "*****"
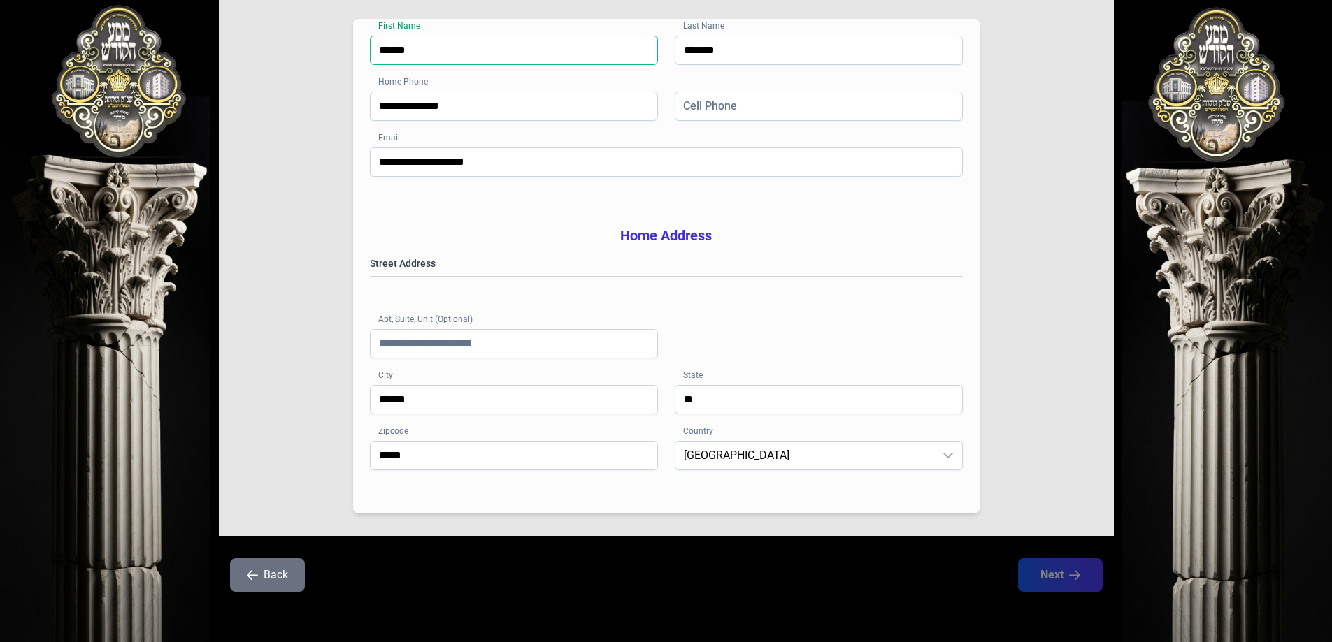
scroll to position [223, 0]
